Goal: Information Seeking & Learning: Learn about a topic

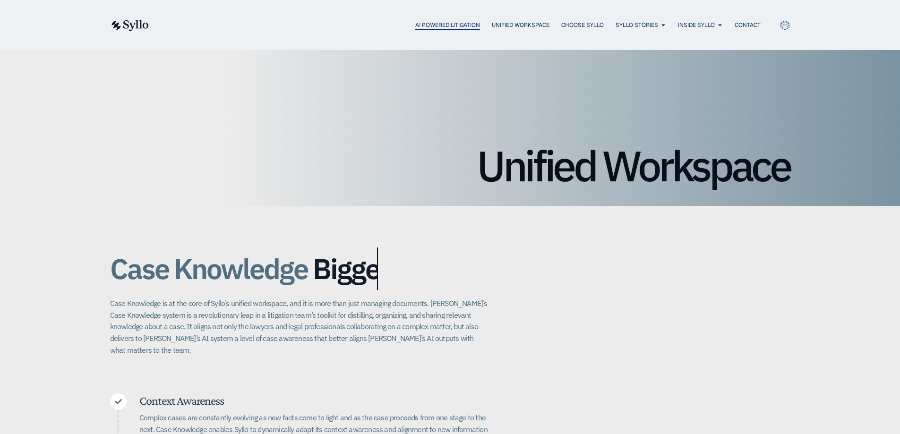
click at [423, 24] on span "AI Powered Litigation" at bounding box center [447, 25] width 65 height 9
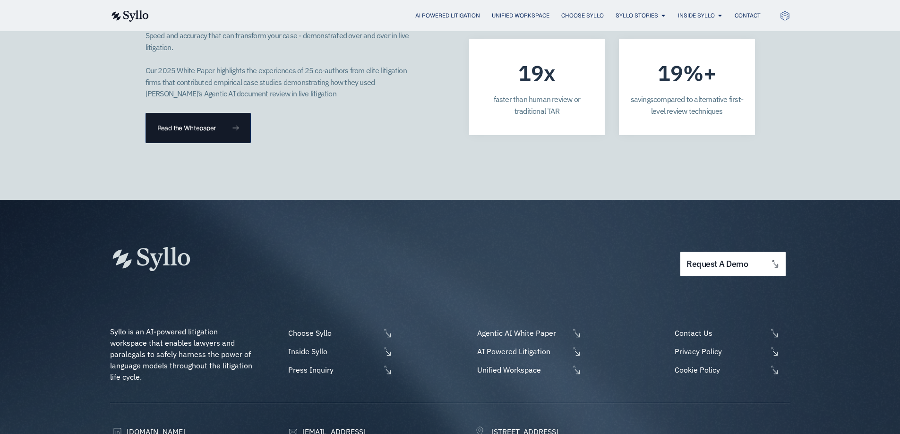
scroll to position [2693, 0]
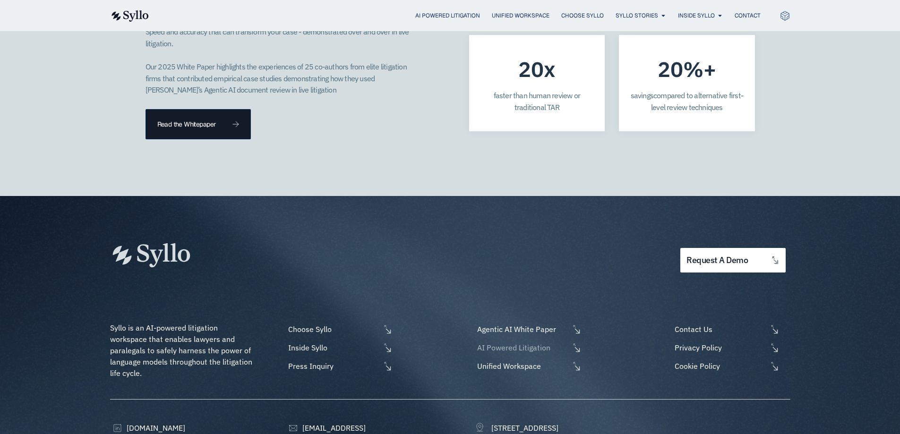
click at [518, 342] on span "AI Powered Litigation" at bounding box center [522, 347] width 94 height 11
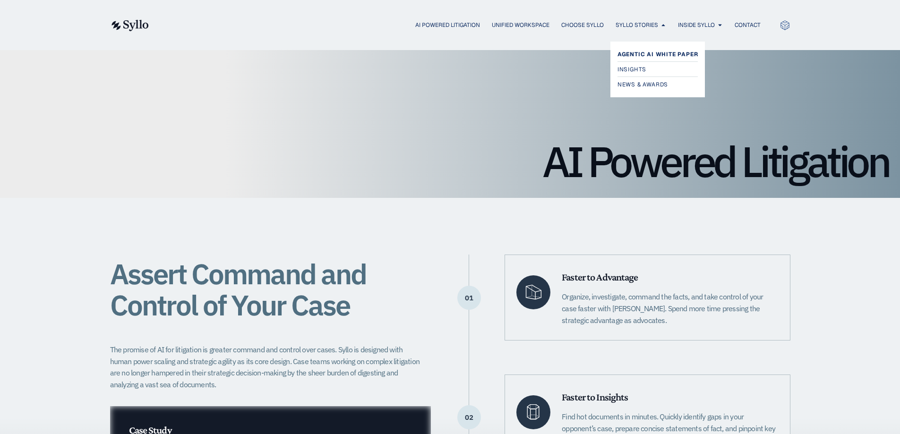
click at [633, 49] on div "Agentic AI White Paper Insights News & Awards" at bounding box center [658, 69] width 90 height 51
click at [633, 53] on span "Agentic AI White Paper" at bounding box center [657, 54] width 81 height 11
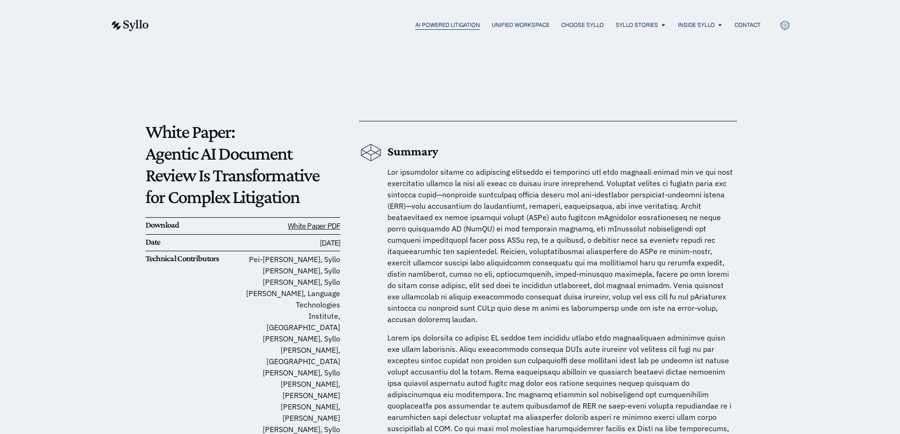
click at [418, 23] on span "AI Powered Litigation" at bounding box center [447, 25] width 65 height 9
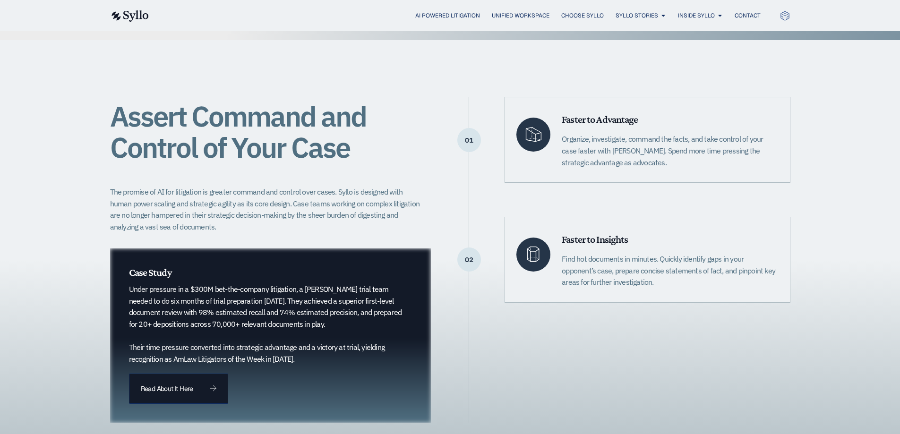
scroll to position [165, 0]
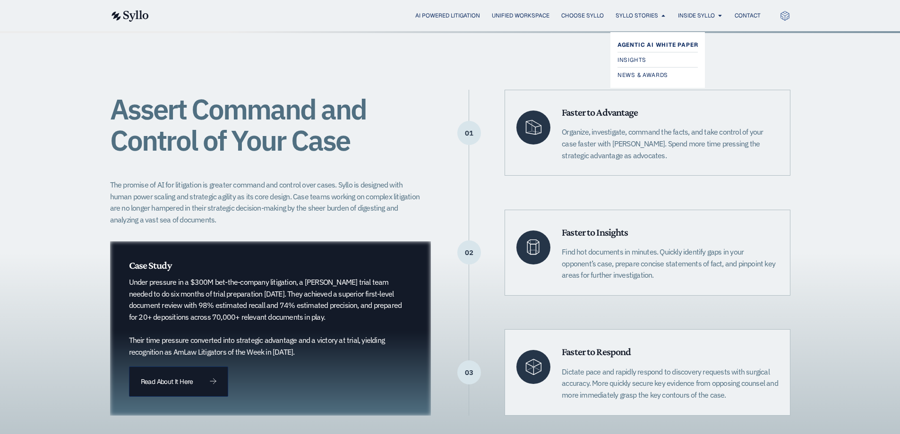
click at [647, 42] on span "Agentic AI White Paper" at bounding box center [657, 44] width 81 height 11
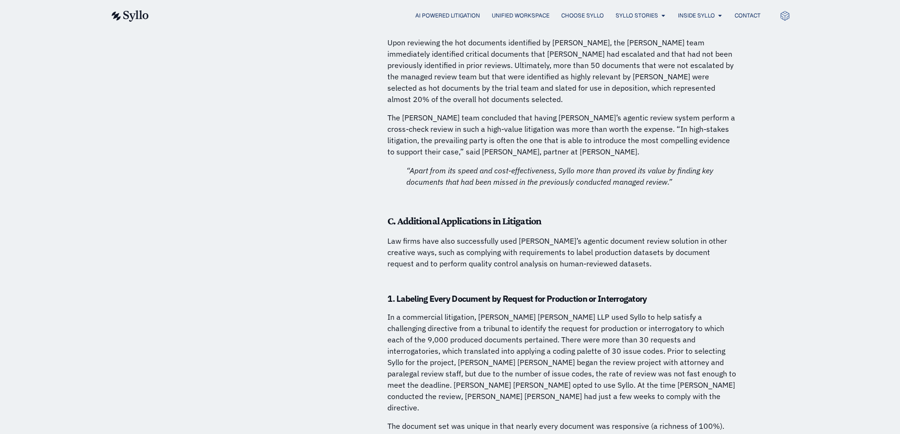
scroll to position [5300, 0]
